Goal: Task Accomplishment & Management: Complete application form

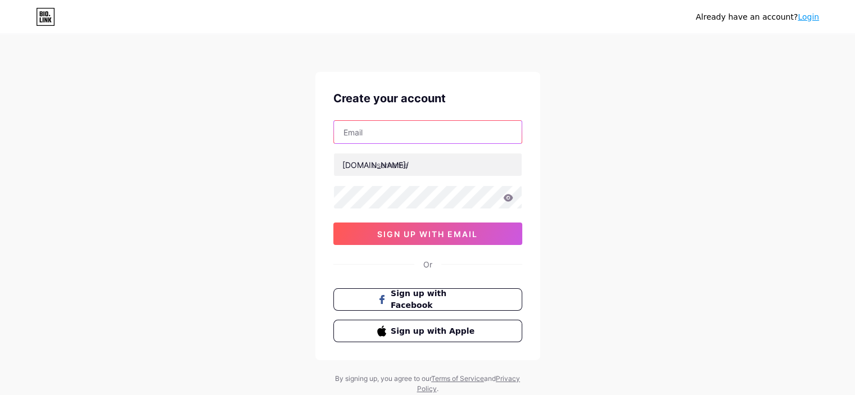
click at [409, 123] on input "text" at bounding box center [428, 132] width 188 height 22
type input "[EMAIL_ADDRESS][DOMAIN_NAME]"
click at [417, 208] on div "[EMAIL_ADDRESS][DOMAIN_NAME] [DOMAIN_NAME]/ 0cAFcWeA6x6Q2BaviClc7ZxQp541O7cWnAR…" at bounding box center [427, 182] width 189 height 125
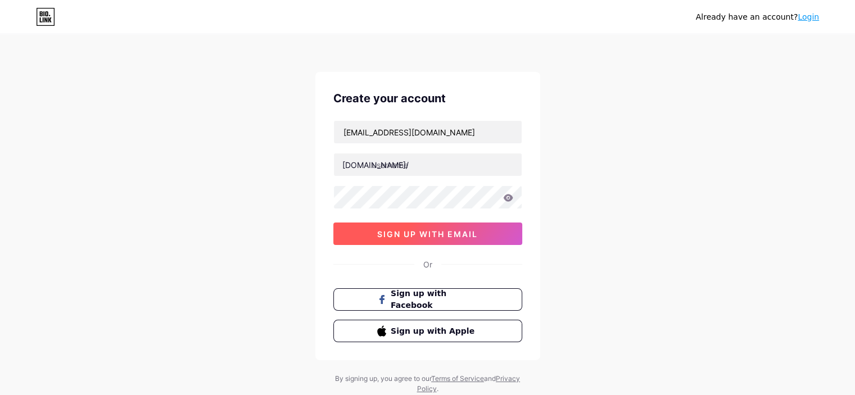
click at [473, 235] on span "sign up with email" at bounding box center [427, 234] width 101 height 10
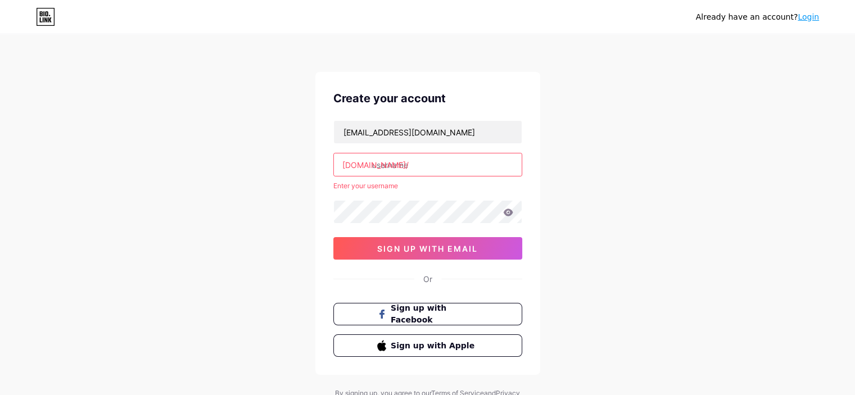
click at [427, 168] on input "text" at bounding box center [428, 164] width 188 height 22
paste input "gilaberthopkins"
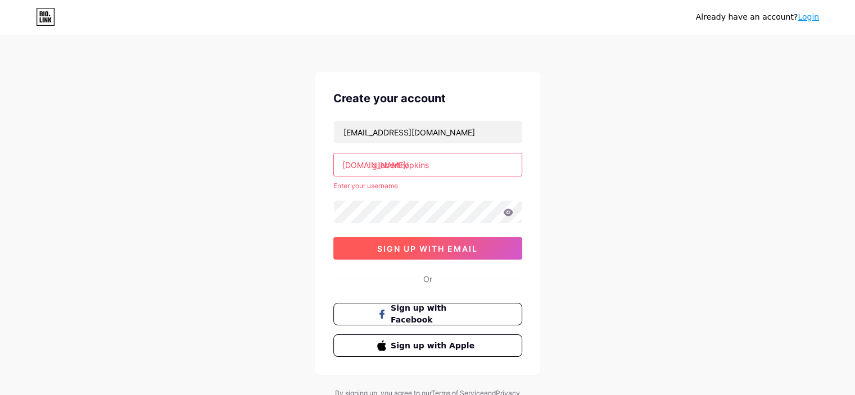
type input "gilaberthopkins"
click at [452, 255] on button "sign up with email" at bounding box center [427, 248] width 189 height 22
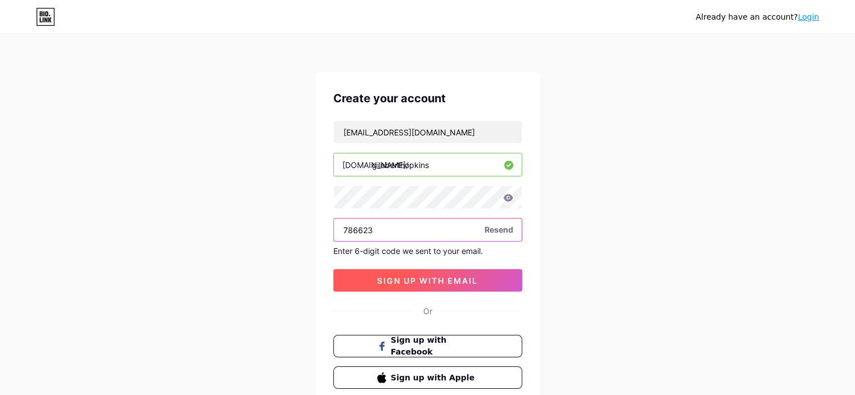
type input "786623"
click at [403, 280] on span "sign up with email" at bounding box center [427, 281] width 101 height 10
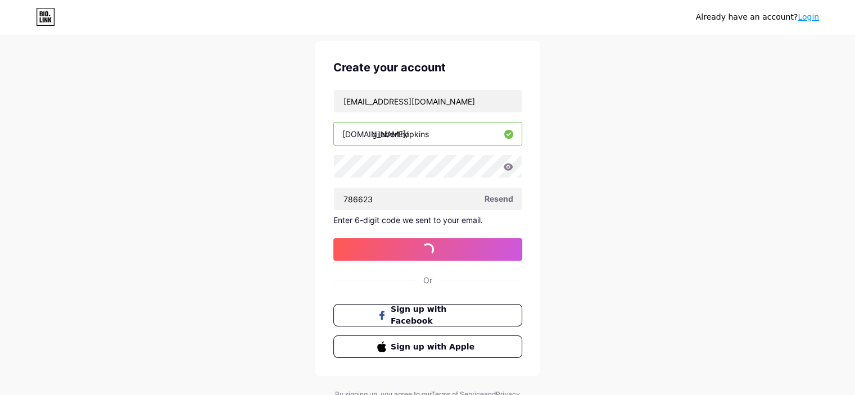
scroll to position [80, 0]
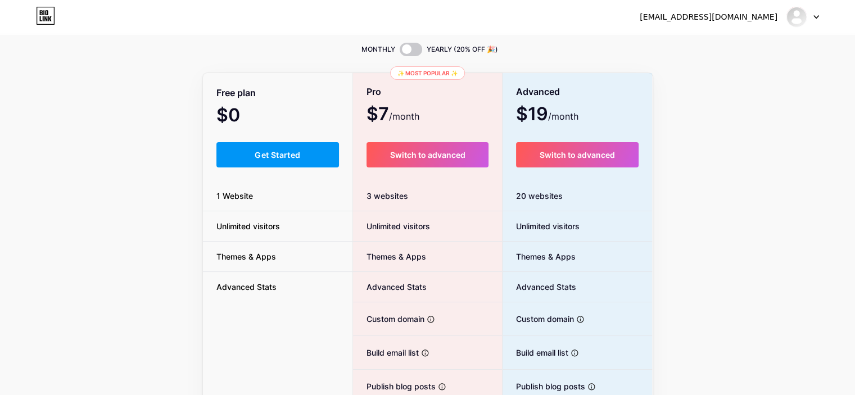
scroll to position [56, 0]
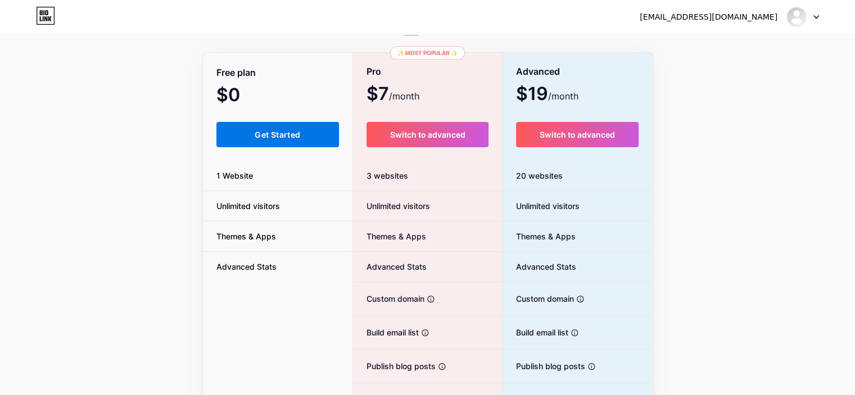
click at [305, 139] on button "Get Started" at bounding box center [277, 134] width 123 height 25
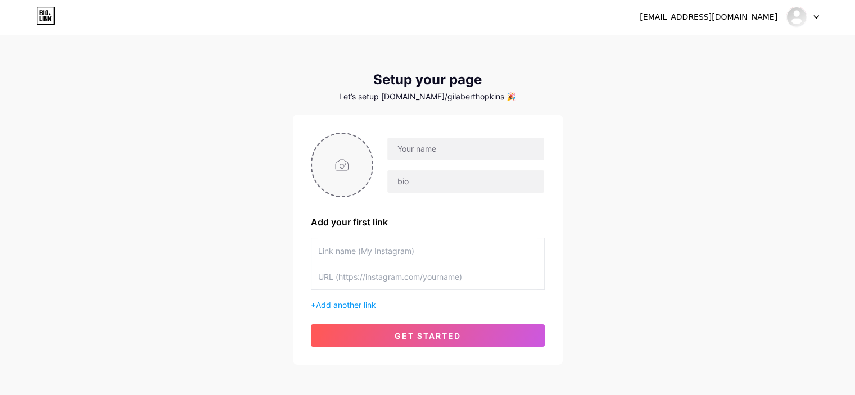
click at [348, 168] on input "file" at bounding box center [342, 165] width 61 height 62
type input "C:\fakepath\Untitled design.png"
click at [429, 152] on input "text" at bounding box center [465, 149] width 156 height 22
type input "[EMAIL_ADDRESS][DOMAIN_NAME]"
drag, startPoint x: 512, startPoint y: 154, endPoint x: 387, endPoint y: 163, distance: 126.2
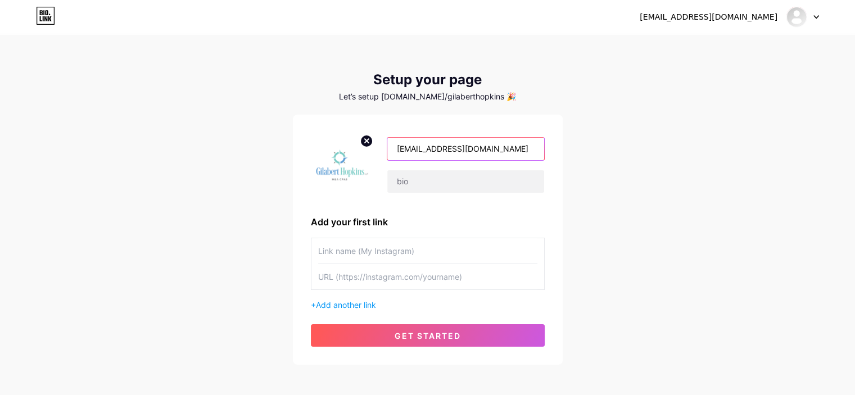
click at [387, 163] on div "[EMAIL_ADDRESS][DOMAIN_NAME]" at bounding box center [458, 165] width 171 height 56
click at [720, 204] on div "[EMAIL_ADDRESS][DOMAIN_NAME] Dashboard Logout Setup your page Let’s setup [DOMA…" at bounding box center [427, 200] width 855 height 401
click at [429, 160] on div at bounding box center [465, 149] width 157 height 24
click at [429, 144] on input "text" at bounding box center [465, 149] width 156 height 22
paste input "[PERSON_NAME], LLP"
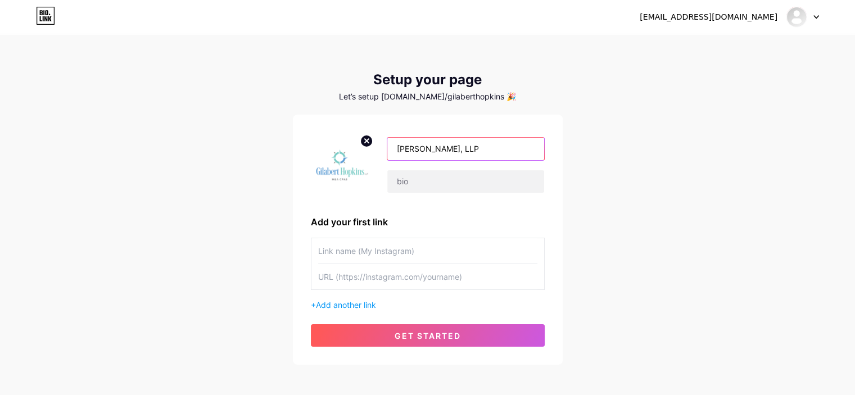
drag, startPoint x: 456, startPoint y: 148, endPoint x: 526, endPoint y: 149, distance: 69.7
click at [526, 149] on input "[PERSON_NAME], LLP" at bounding box center [465, 149] width 156 height 22
click at [523, 150] on input "[PERSON_NAME], LLP" at bounding box center [465, 149] width 156 height 22
type input "[PERSON_NAME]"
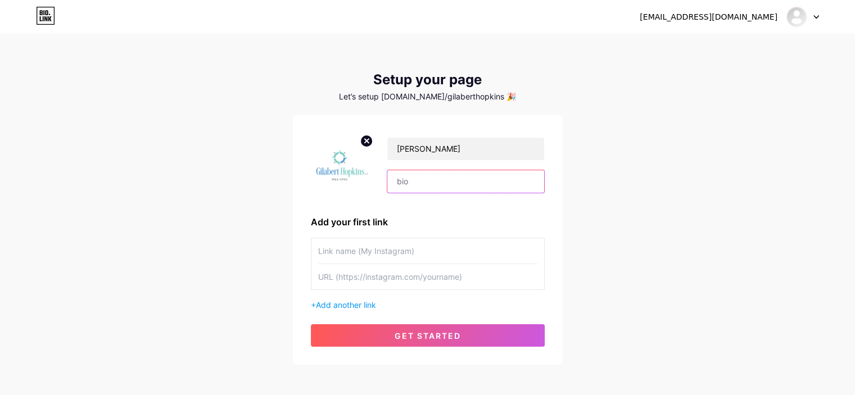
click at [428, 183] on input "text" at bounding box center [465, 181] width 156 height 22
paste input "Gilabert [PERSON_NAME] LLP (GHLLP) is a trusted CPA firm specializing in M&A ta…"
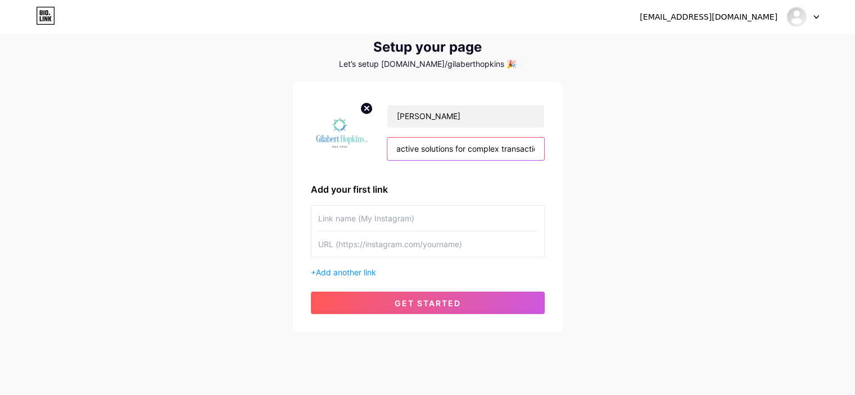
scroll to position [50, 0]
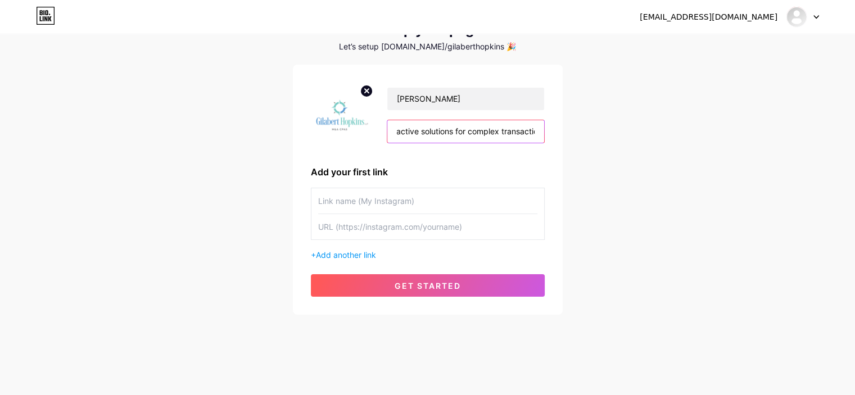
type input "Gilabert [PERSON_NAME] LLP (GHLLP) is a trusted CPA firm specializing in M&A ta…"
click at [403, 203] on input "text" at bounding box center [427, 200] width 219 height 25
click at [360, 253] on span "Add another link" at bounding box center [346, 255] width 60 height 10
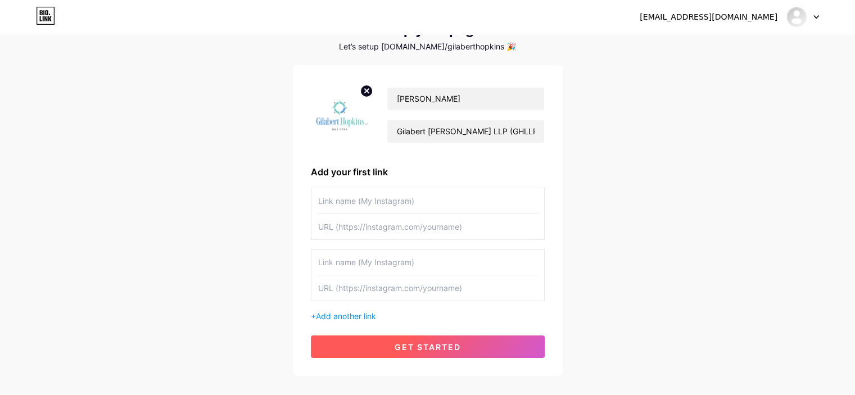
click at [436, 348] on span "get started" at bounding box center [427, 347] width 66 height 10
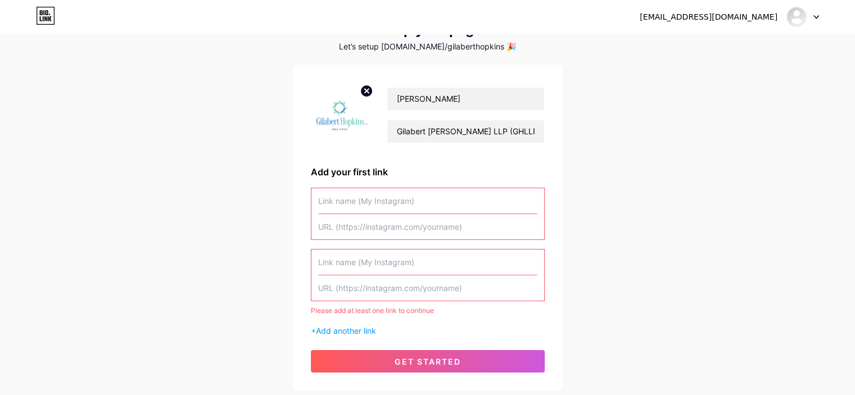
click at [398, 201] on input "text" at bounding box center [427, 200] width 219 height 25
